Goal: Task Accomplishment & Management: Manage account settings

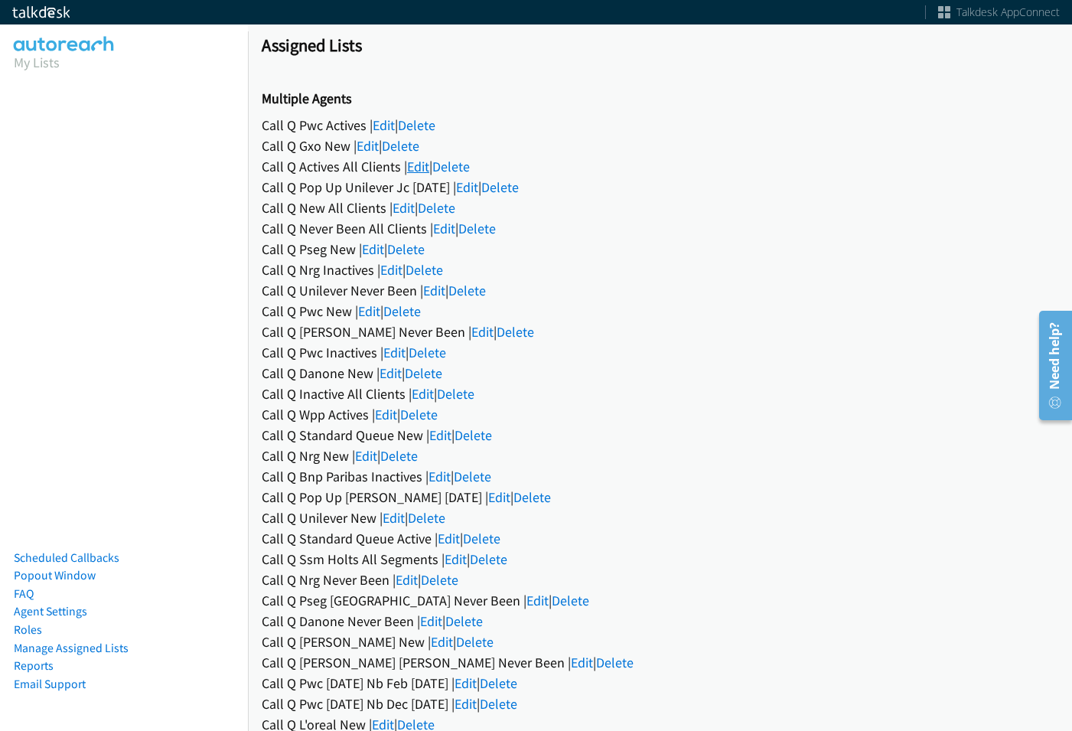
click at [413, 163] on link "Edit" at bounding box center [418, 167] width 22 height 18
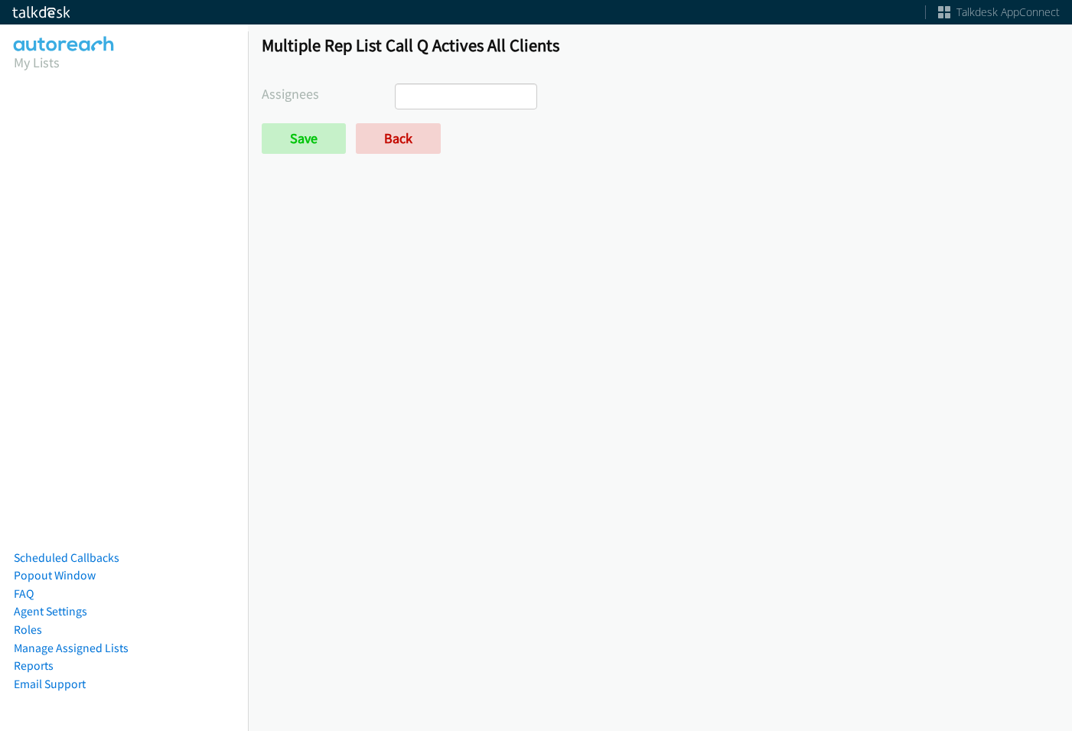
select select
click at [415, 146] on link "Back" at bounding box center [398, 138] width 85 height 31
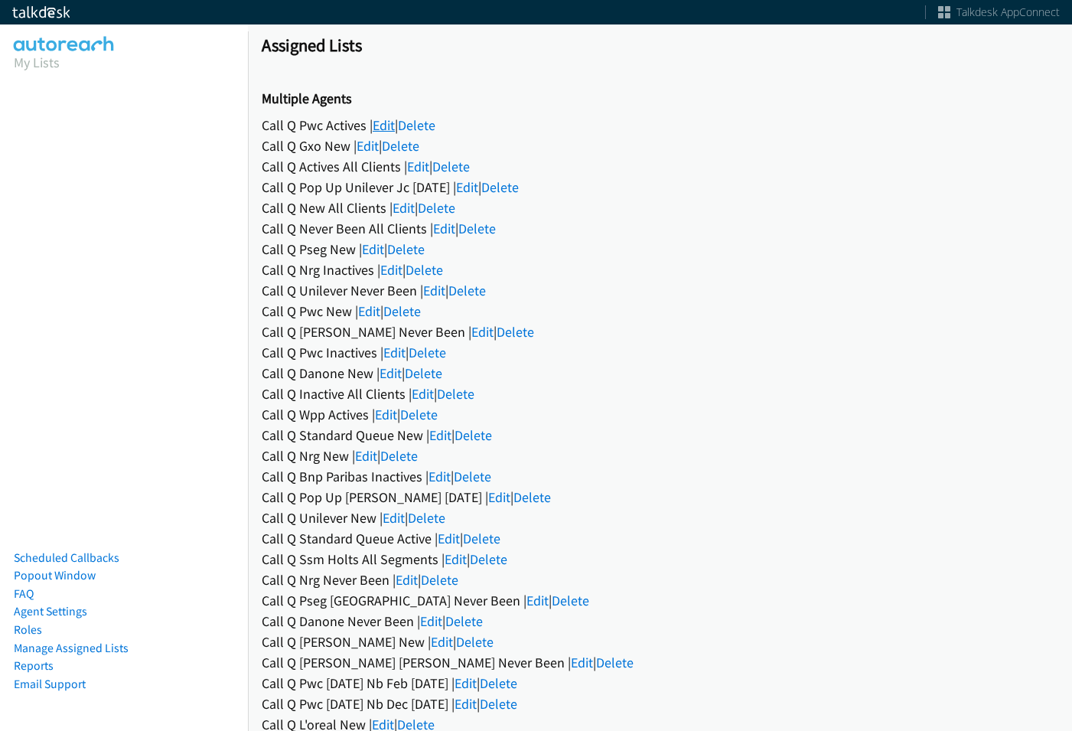
click at [386, 118] on link "Edit" at bounding box center [384, 125] width 22 height 18
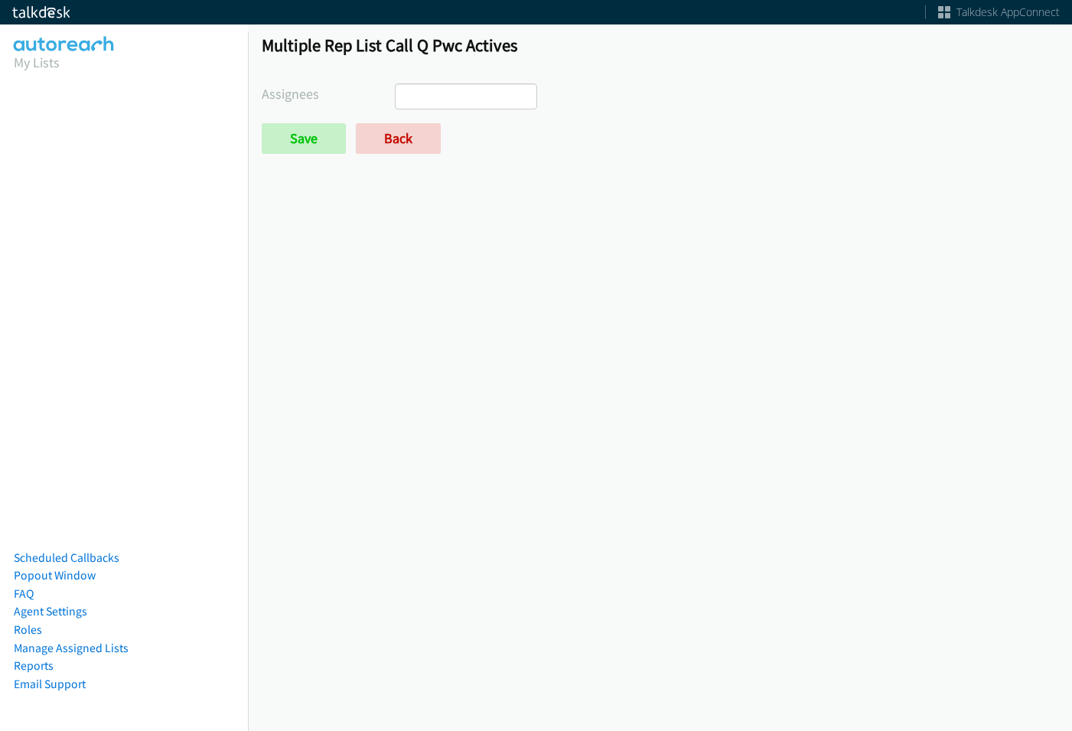
select select
click at [408, 132] on link "Back" at bounding box center [398, 138] width 85 height 31
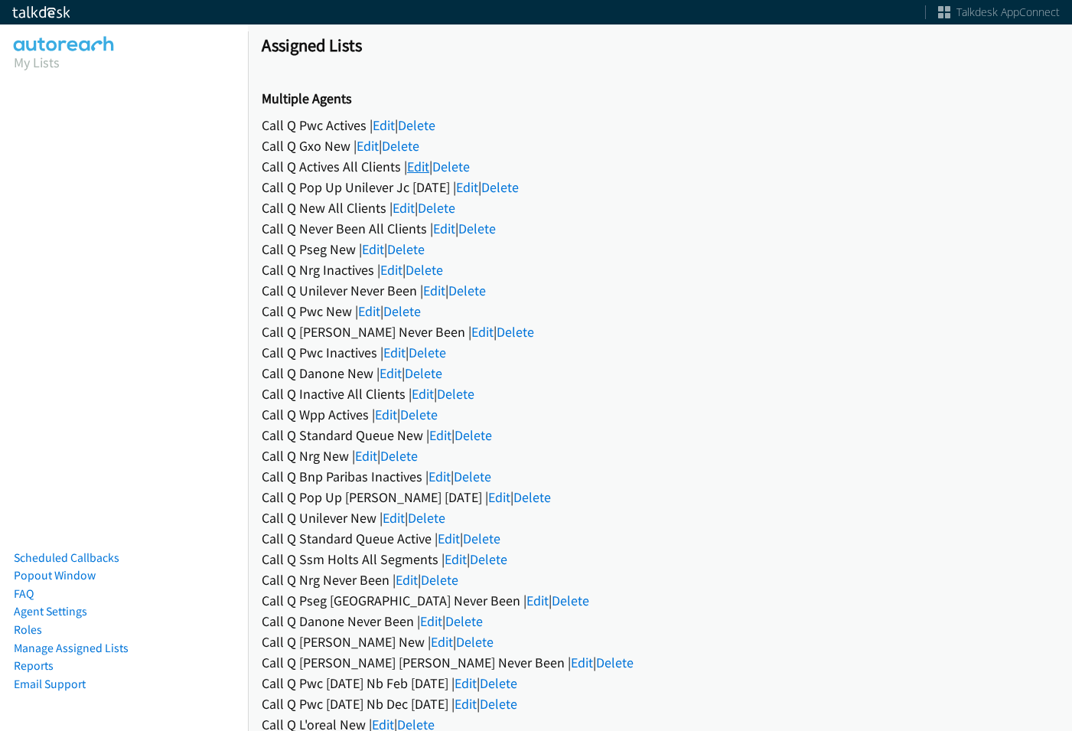
click at [425, 171] on link "Edit" at bounding box center [418, 167] width 22 height 18
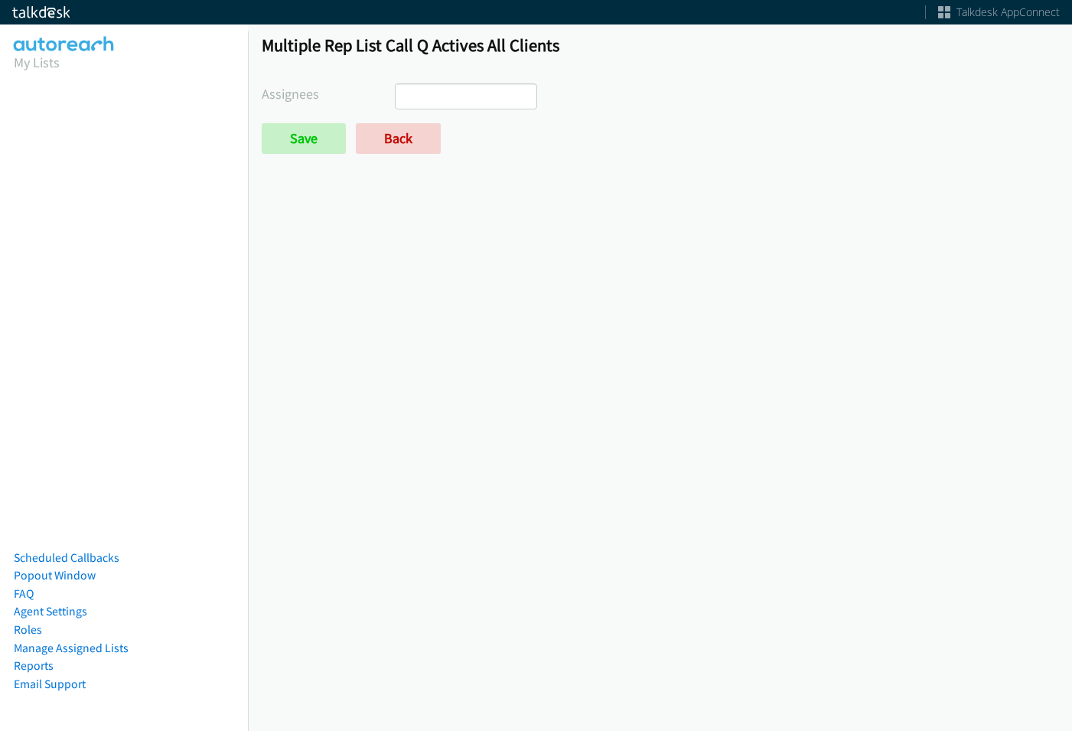
click at [450, 83] on div "Multiple Rep List Call Q Actives All Clients Assignees [PERSON_NAME] [PERSON_NA…" at bounding box center [660, 101] width 824 height 161
click at [455, 89] on ul at bounding box center [466, 96] width 141 height 24
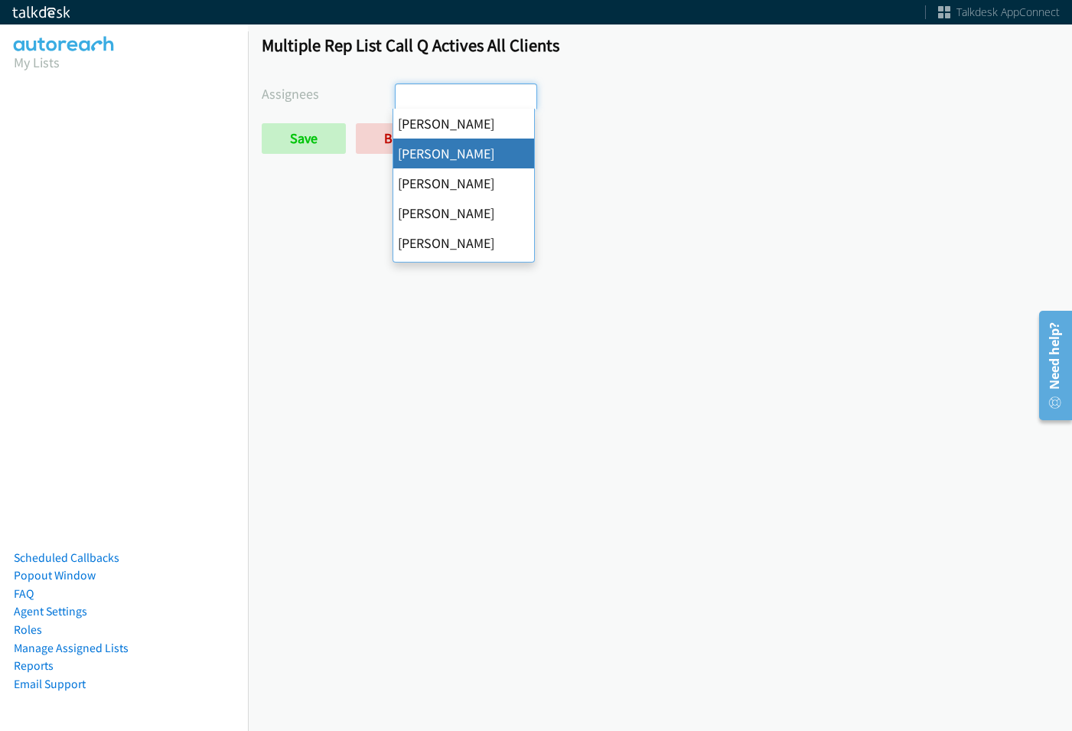
select select "05d74157-9386-4beb-b15d-36aa9c6f71bc"
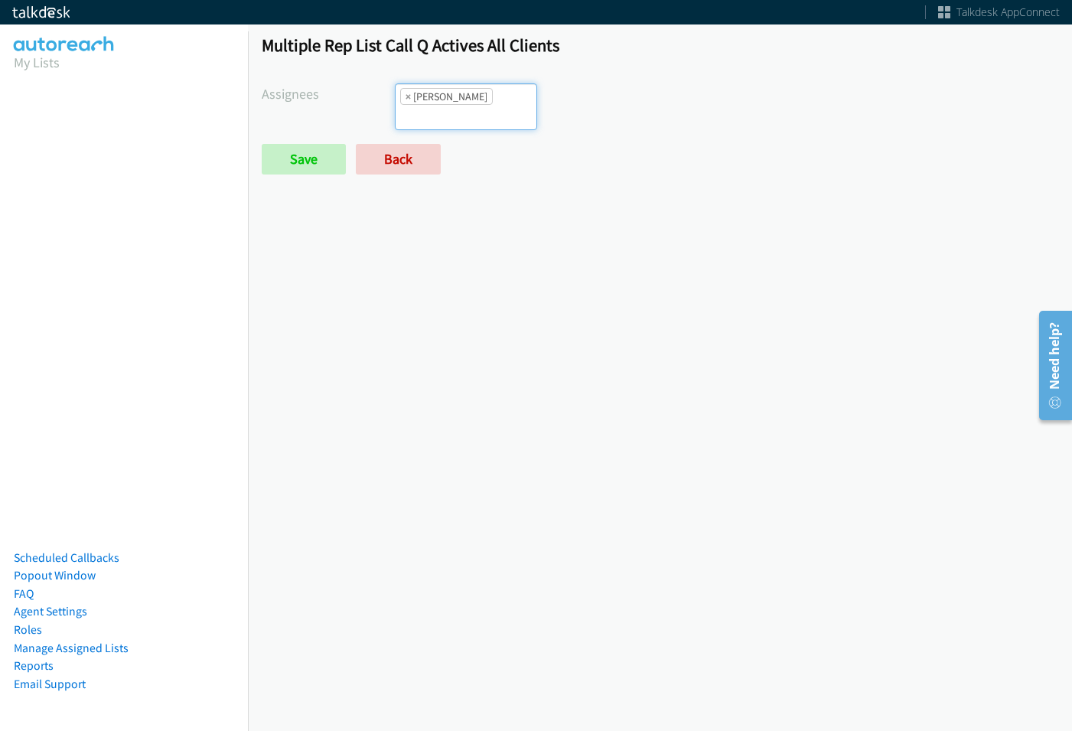
scroll to position [18, 0]
click at [449, 105] on input "search" at bounding box center [423, 117] width 54 height 24
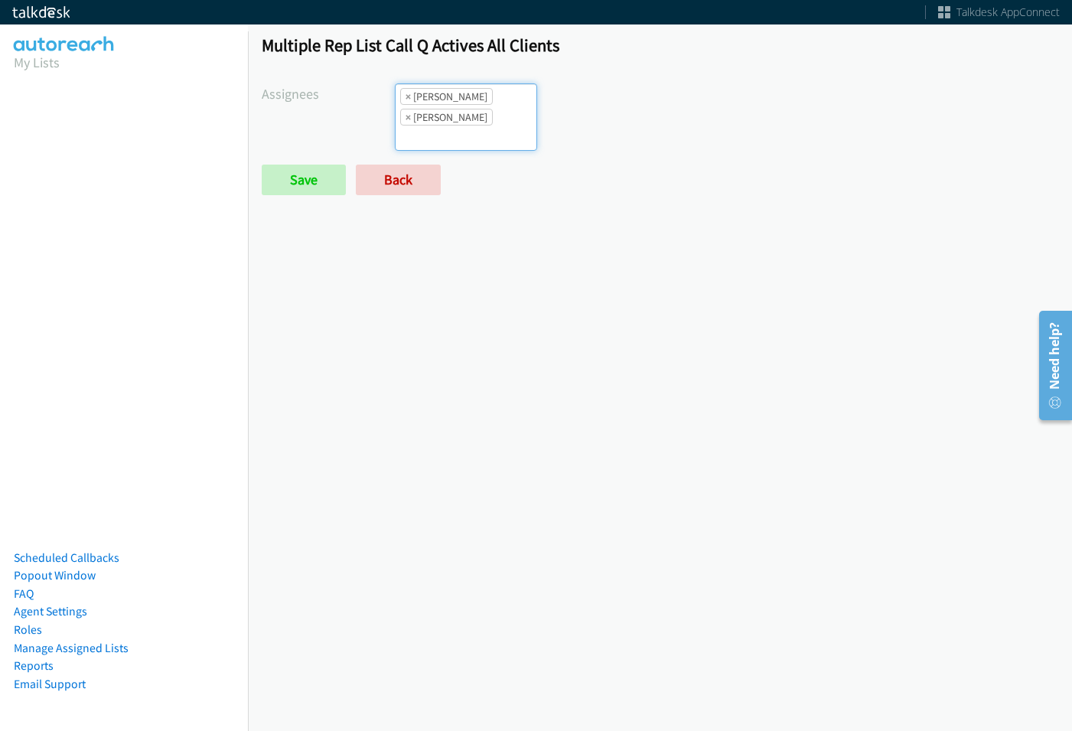
click at [503, 115] on ul "× Alana Ruiz × Daquaya Johnson" at bounding box center [466, 117] width 141 height 66
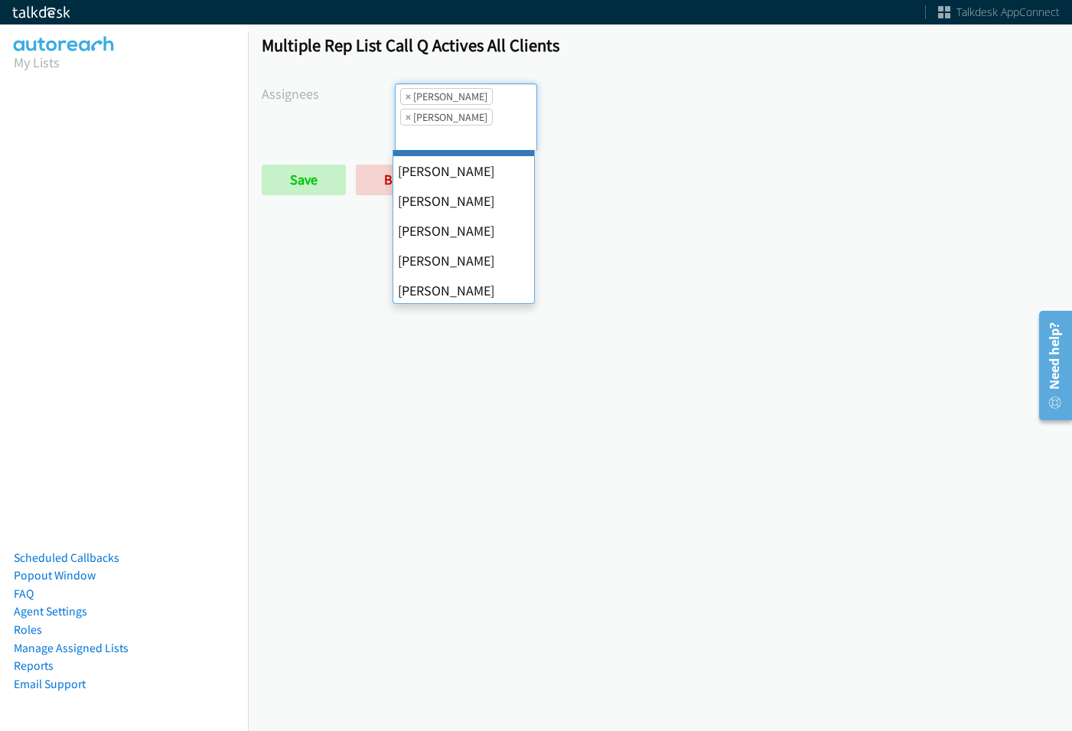
scroll to position [230, 0]
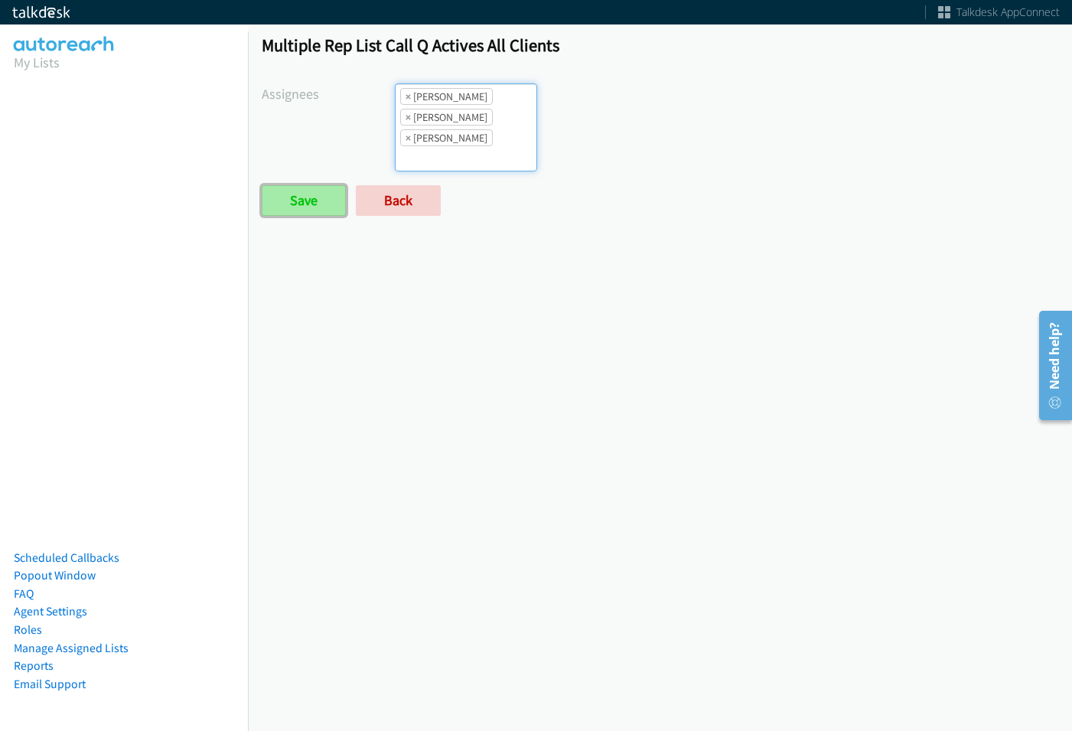
click at [334, 197] on input "Save" at bounding box center [304, 200] width 84 height 31
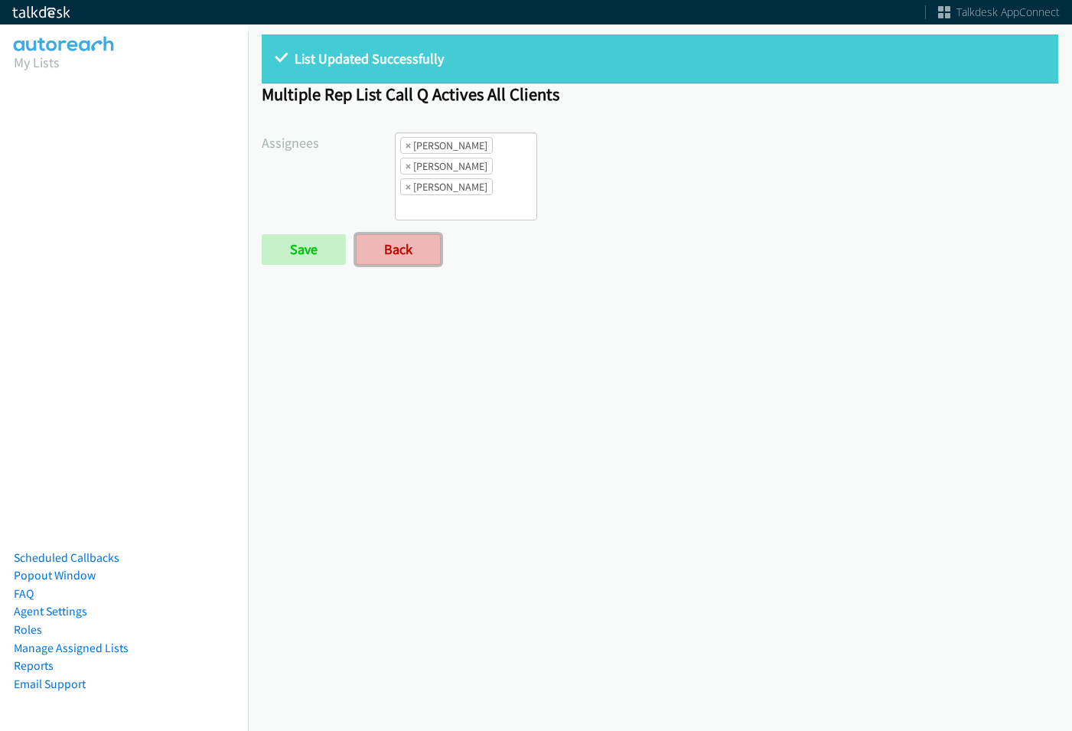
click at [410, 262] on link "Back" at bounding box center [398, 249] width 85 height 31
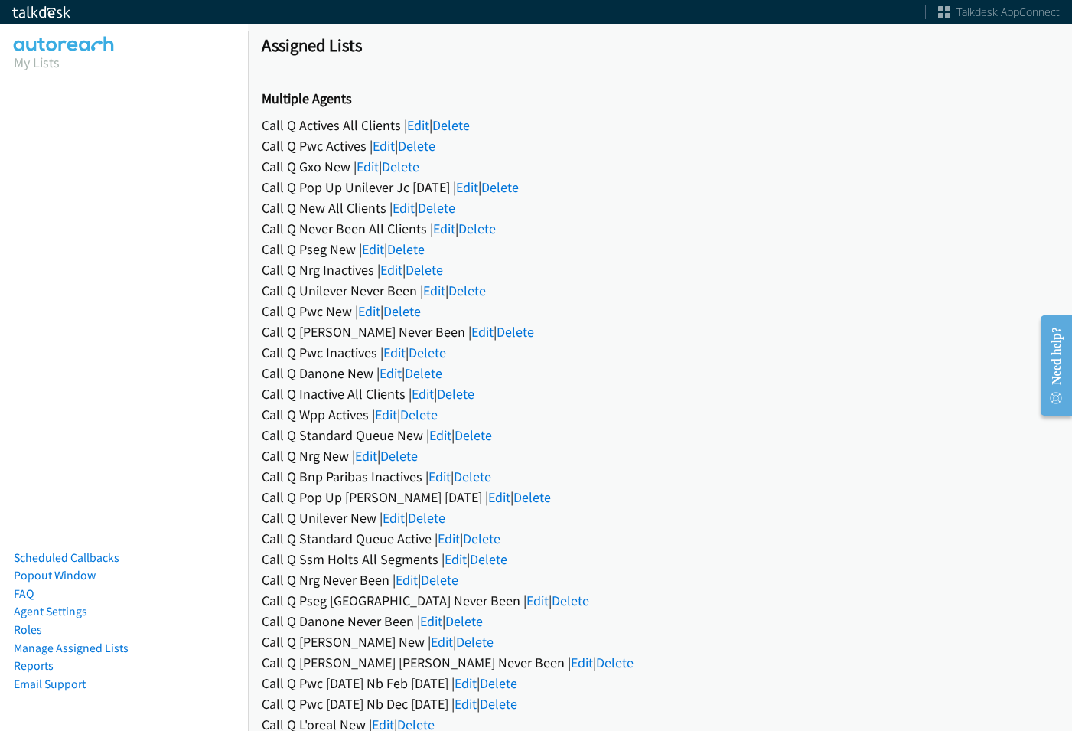
click at [417, 119] on link "Edit" at bounding box center [418, 125] width 22 height 18
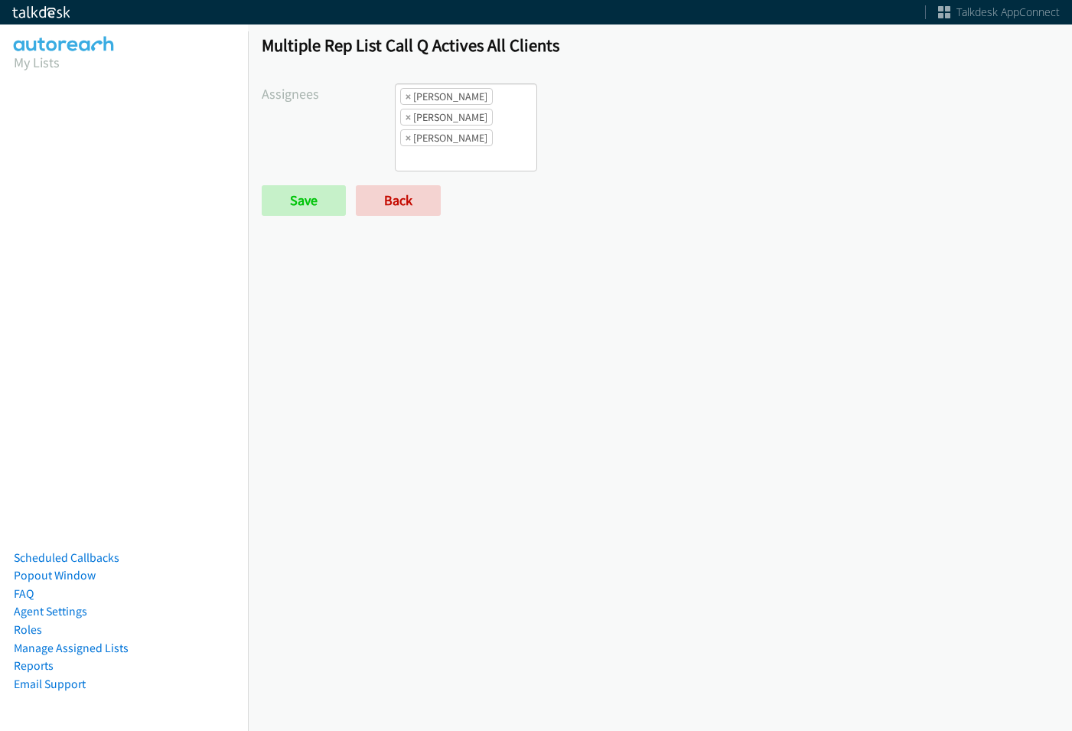
click at [442, 188] on div "Save Back" at bounding box center [527, 200] width 531 height 31
click at [403, 190] on link "Back" at bounding box center [398, 200] width 85 height 31
